Goal: Task Accomplishment & Management: Manage account settings

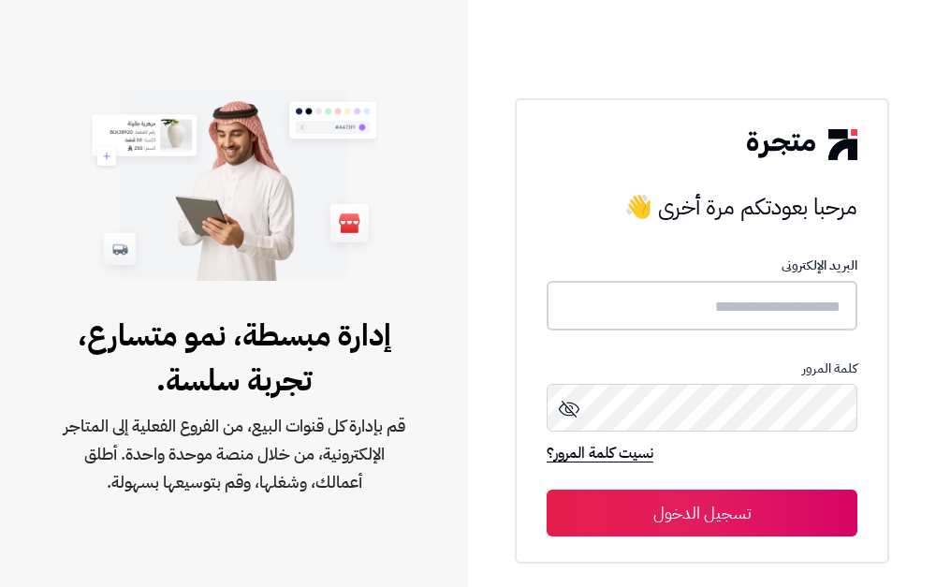
type input "**********"
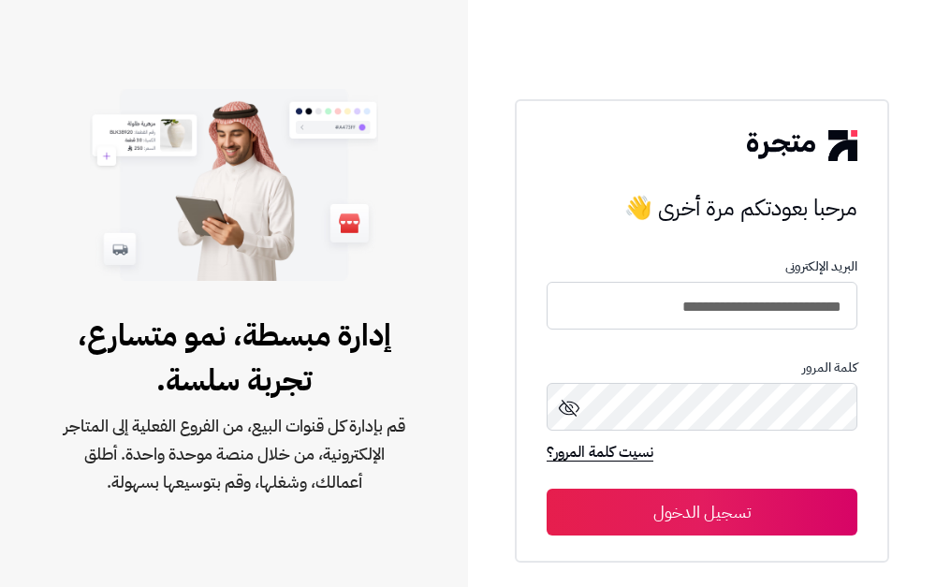
click at [659, 514] on button "تسجيل الدخول" at bounding box center [702, 511] width 311 height 47
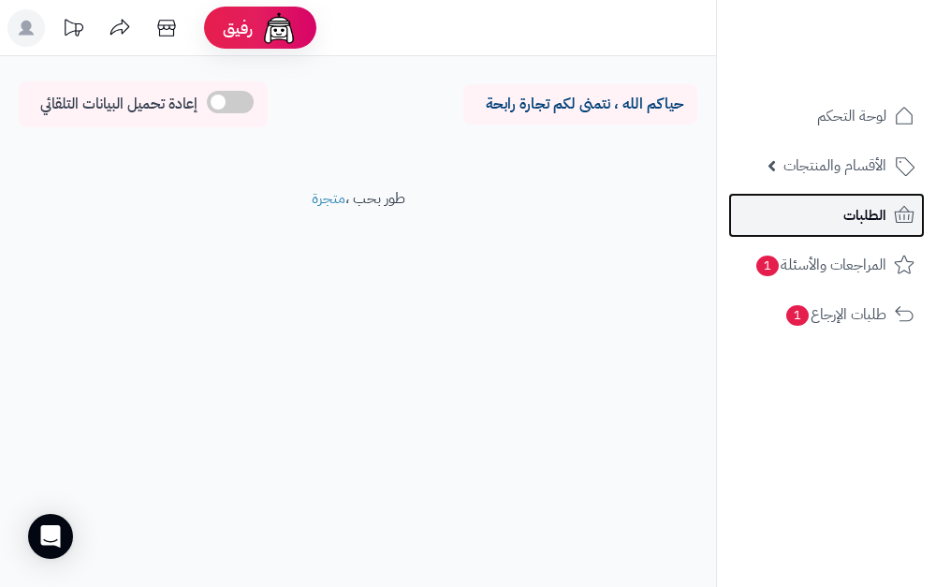
click at [850, 215] on span "الطلبات" at bounding box center [864, 215] width 43 height 26
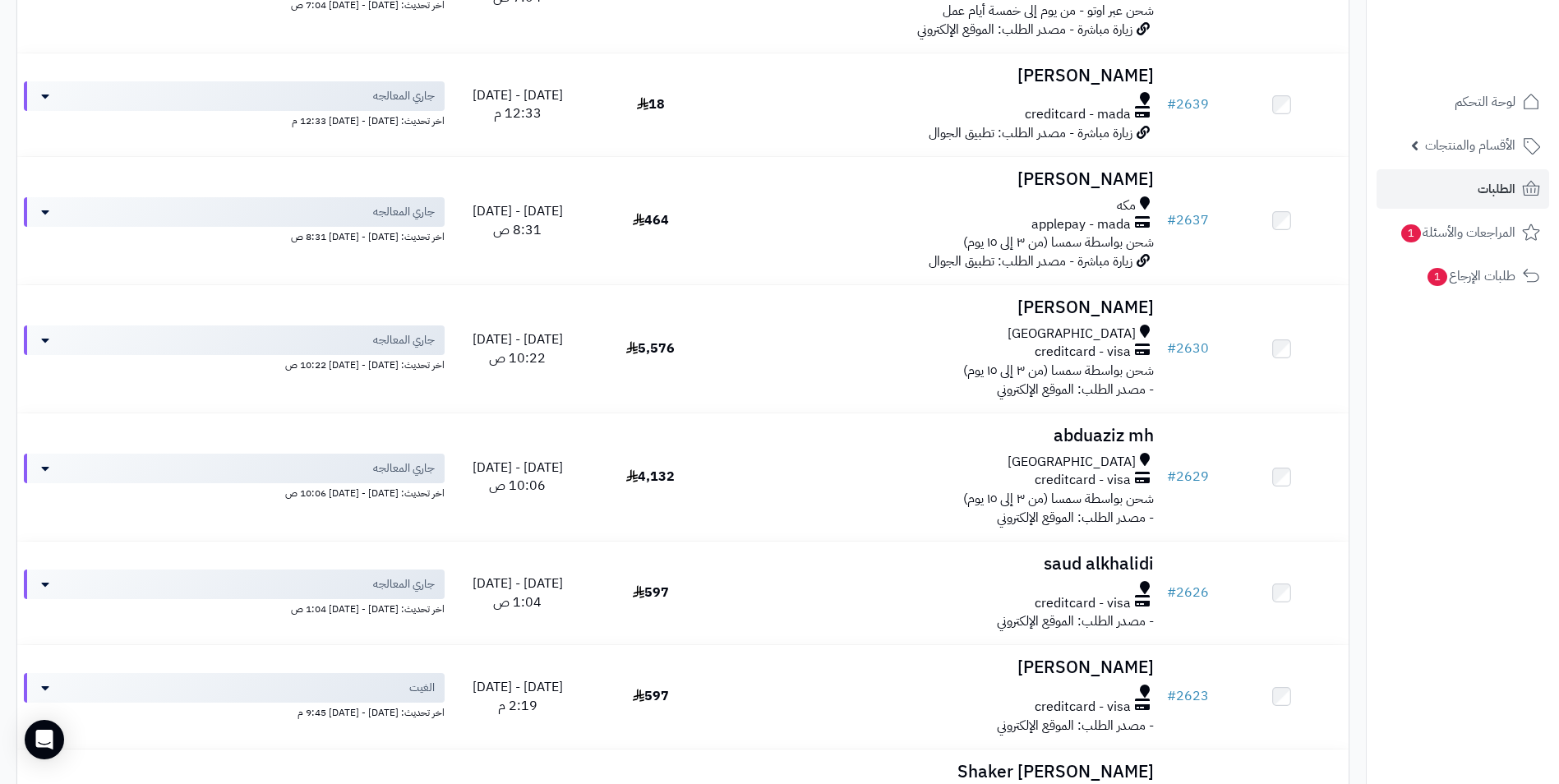
scroll to position [570, 0]
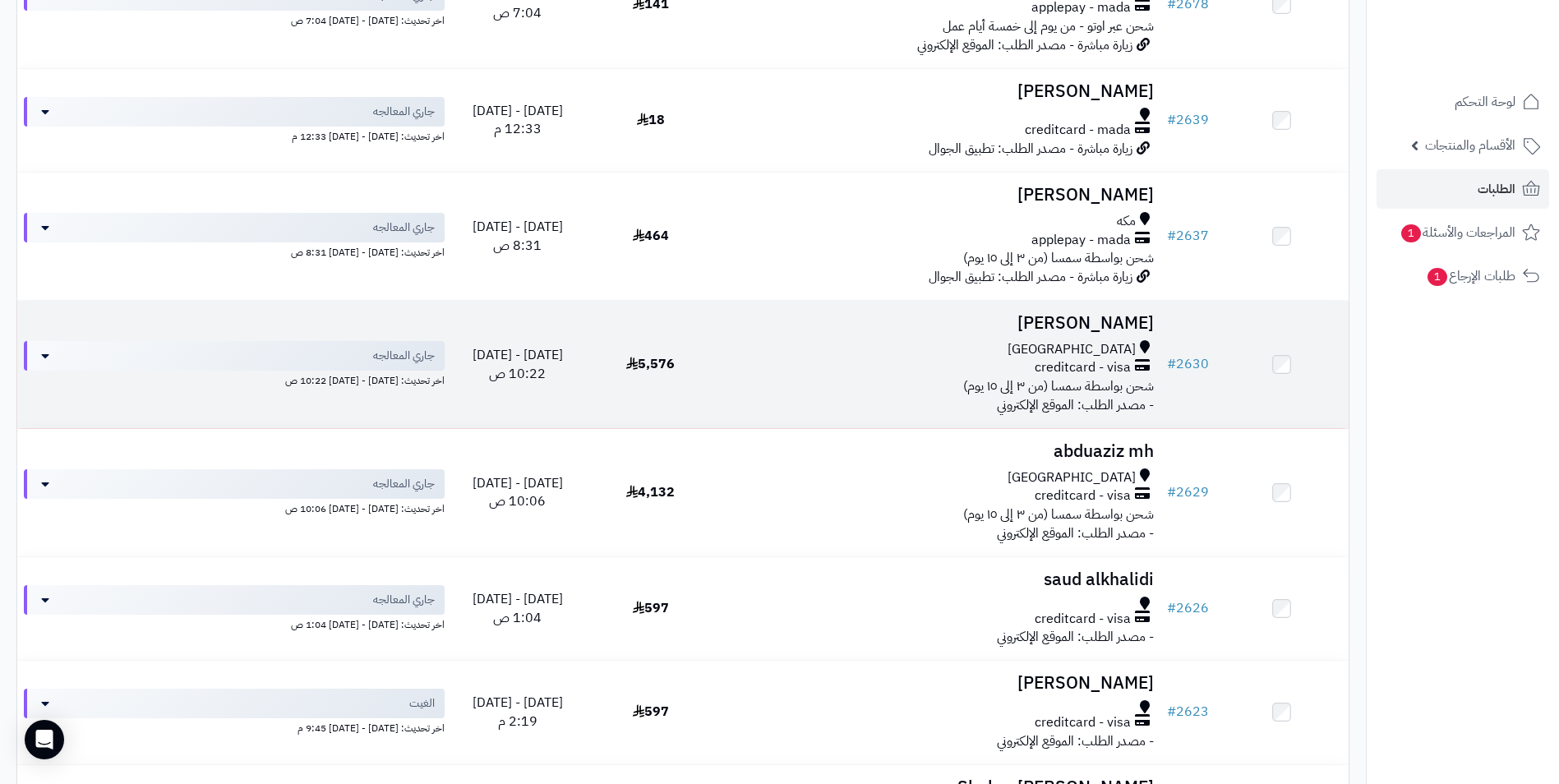
drag, startPoint x: 829, startPoint y: 365, endPoint x: 841, endPoint y: 337, distance: 30.5
click at [809, 360] on div "creditcard - visa" at bounding box center [938, 368] width 429 height 19
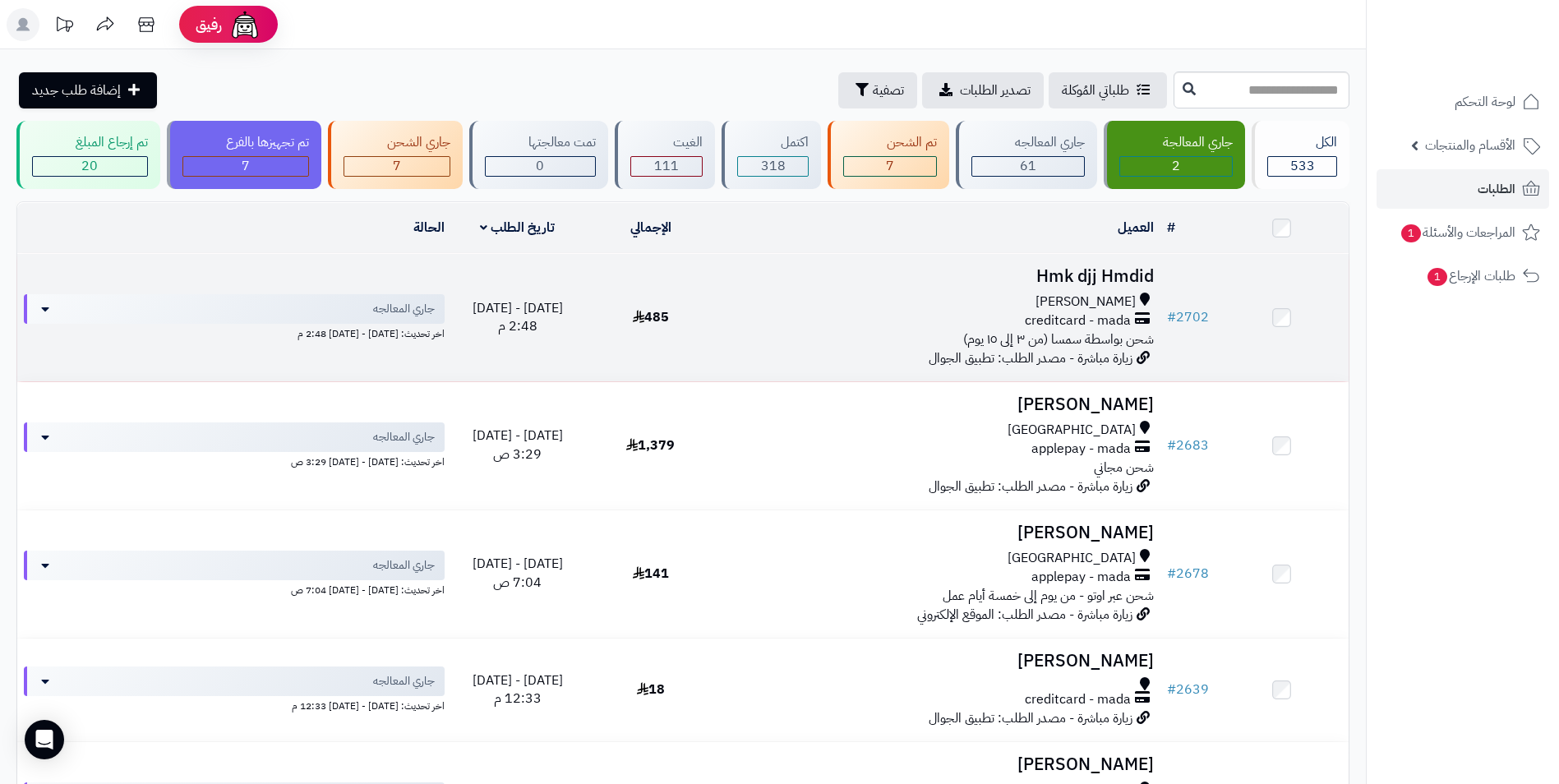
click at [1021, 298] on div "[PERSON_NAME]" at bounding box center [938, 302] width 429 height 19
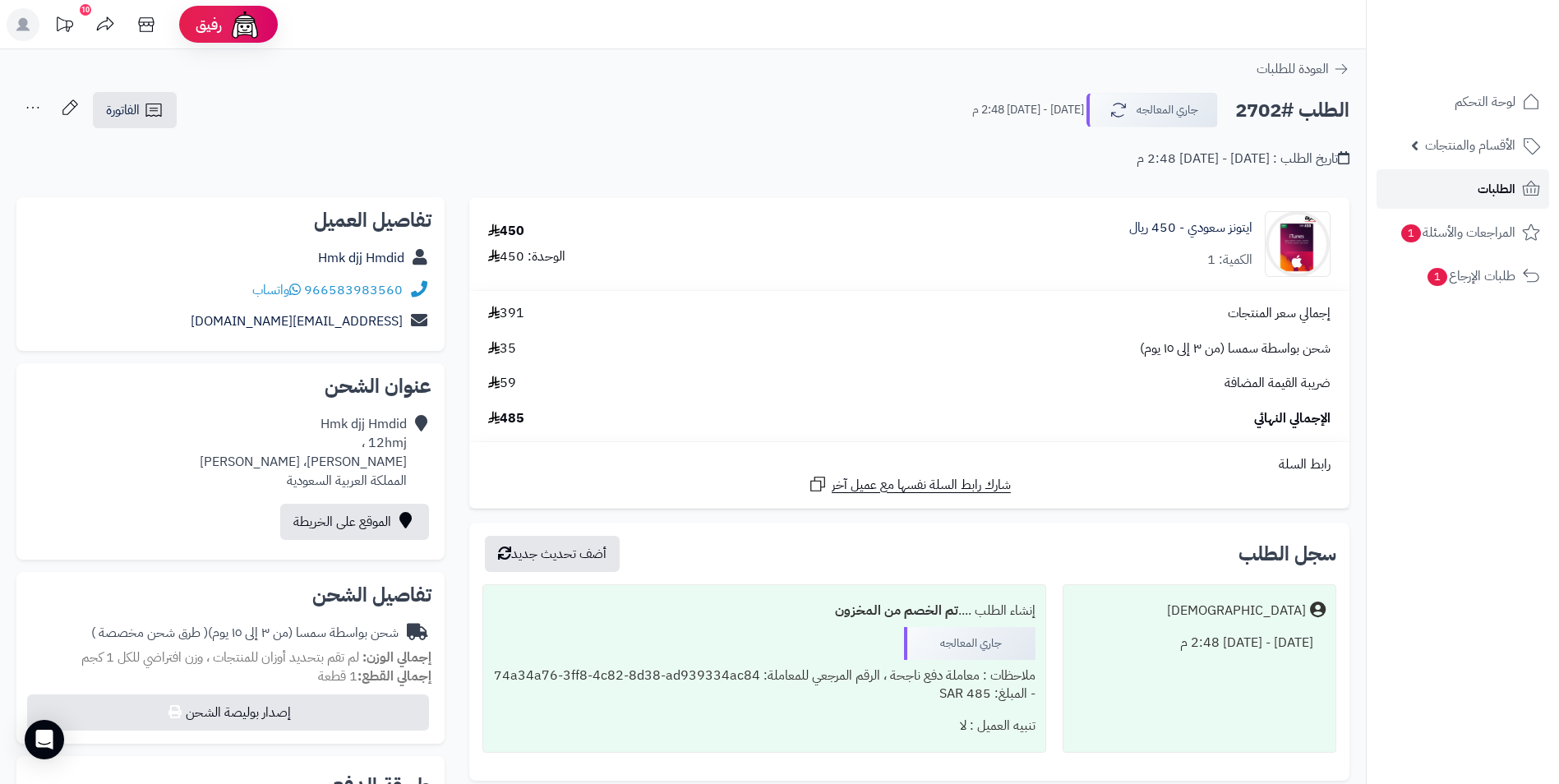
click at [1478, 198] on span "الطلبات" at bounding box center [1497, 189] width 38 height 23
